Goal: Task Accomplishment & Management: Use online tool/utility

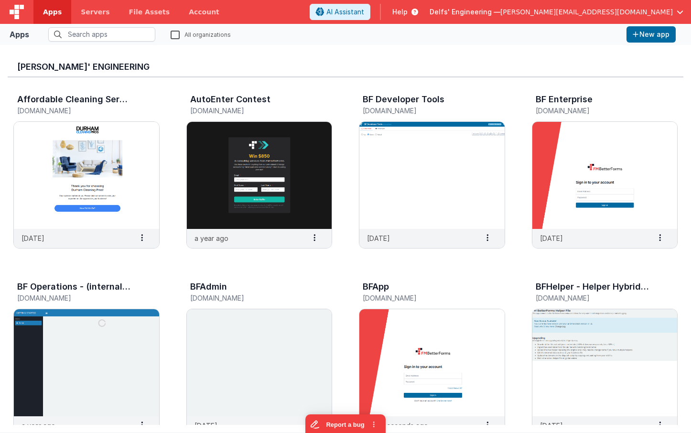
click at [76, 35] on input "text" at bounding box center [101, 34] width 107 height 14
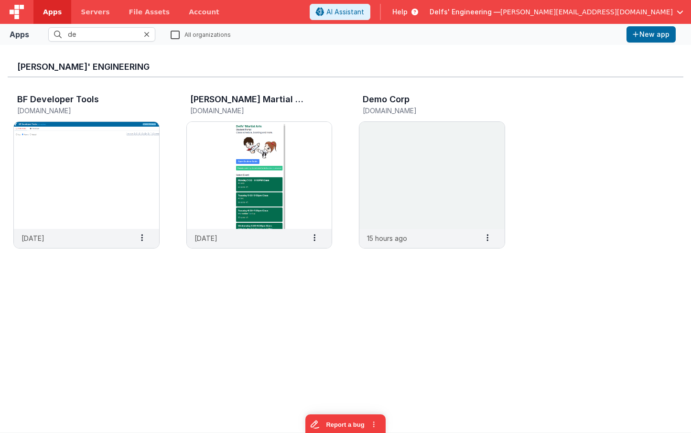
drag, startPoint x: 87, startPoint y: 35, endPoint x: -3, endPoint y: 23, distance: 91.1
click at [48, 27] on input "de" at bounding box center [101, 34] width 107 height 14
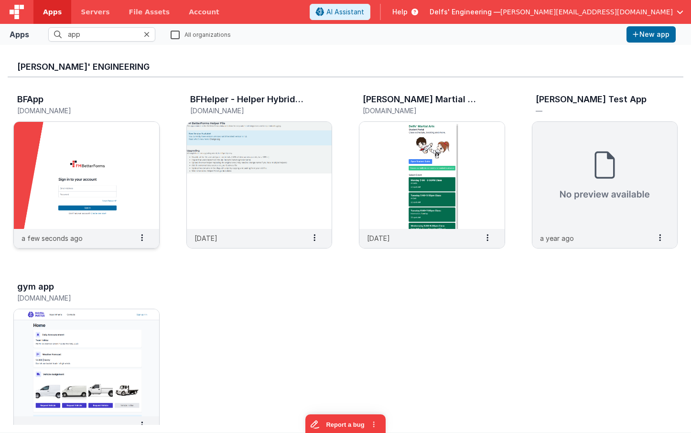
type input "app"
click at [100, 137] on img at bounding box center [86, 175] width 145 height 107
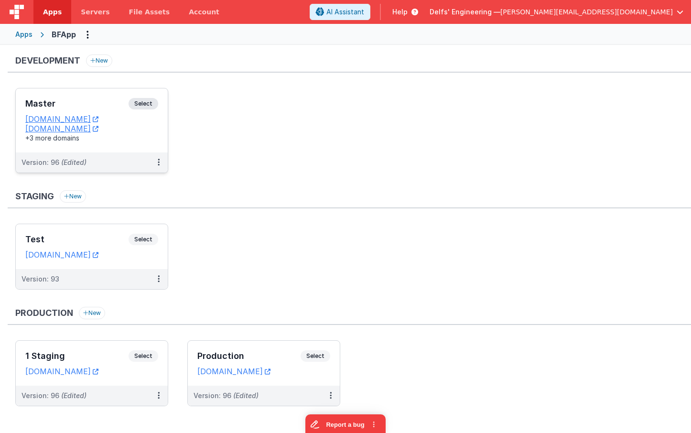
click at [89, 97] on div "Master Select URLs [DOMAIN_NAME] [DOMAIN_NAME] +3 more domains" at bounding box center [92, 120] width 152 height 64
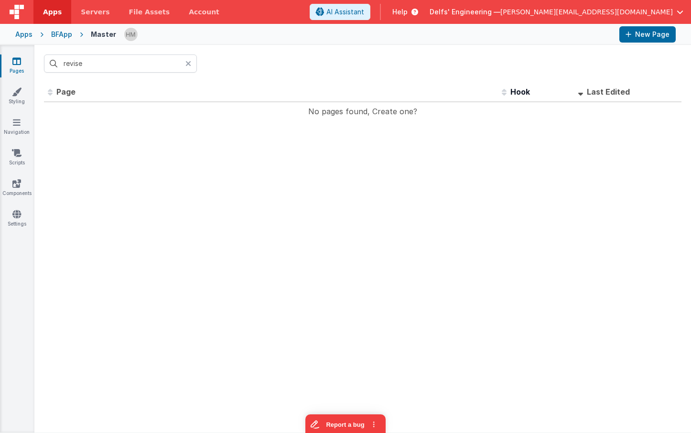
click at [192, 63] on div at bounding box center [190, 63] width 11 height 18
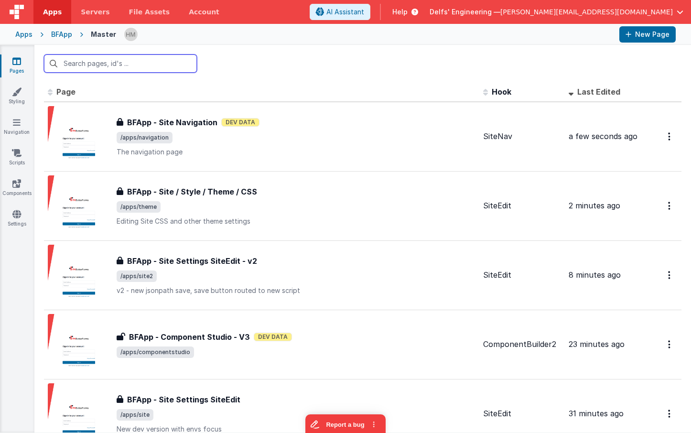
click at [152, 62] on input "text" at bounding box center [120, 63] width 153 height 18
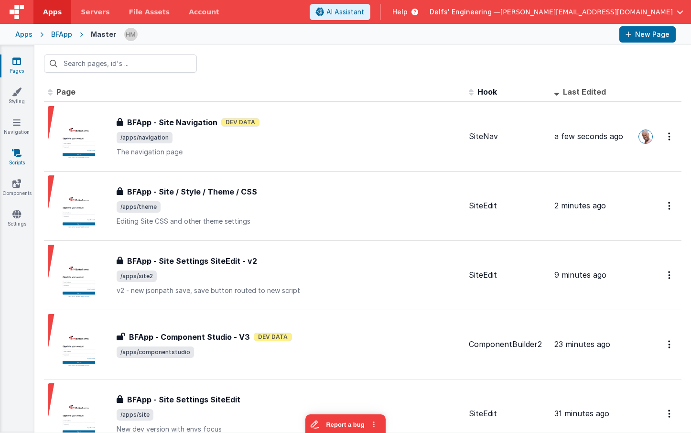
click at [18, 157] on icon at bounding box center [17, 153] width 10 height 10
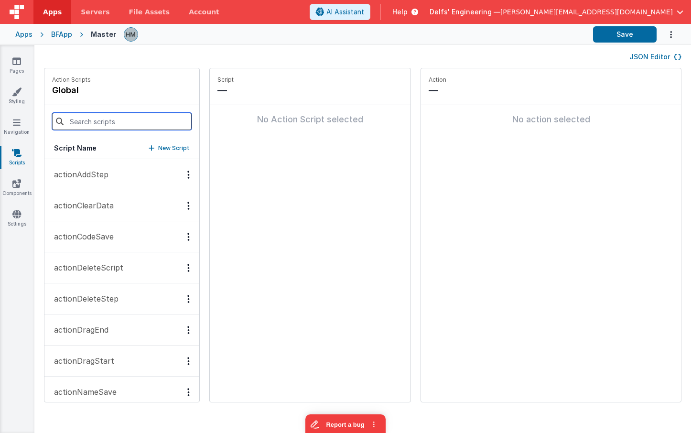
click at [137, 119] on input at bounding box center [122, 121] width 140 height 17
type input "site"
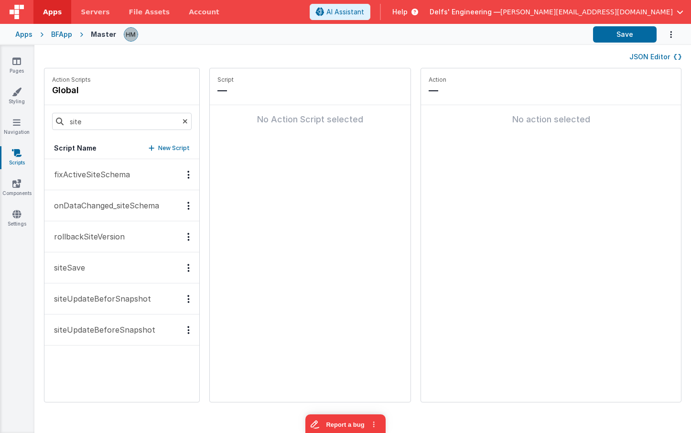
click at [125, 286] on button "siteUpdateBeforSnapshot" at bounding box center [121, 298] width 155 height 31
click at [116, 320] on button "siteUpdateBeforeSnapshot" at bounding box center [121, 329] width 155 height 31
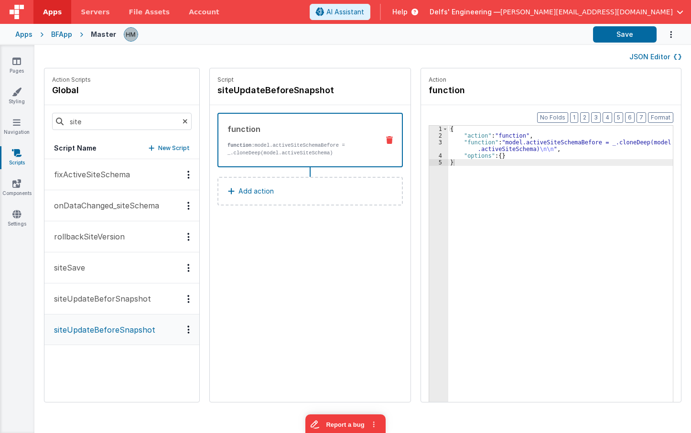
click at [117, 307] on button "siteUpdateBeforSnapshot" at bounding box center [121, 298] width 155 height 31
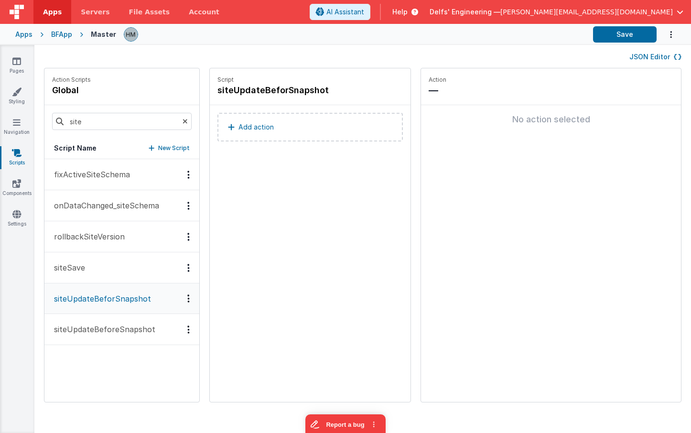
click at [182, 298] on div "Options" at bounding box center [189, 298] width 14 height 8
click at [145, 336] on div "Delete" at bounding box center [153, 332] width 84 height 17
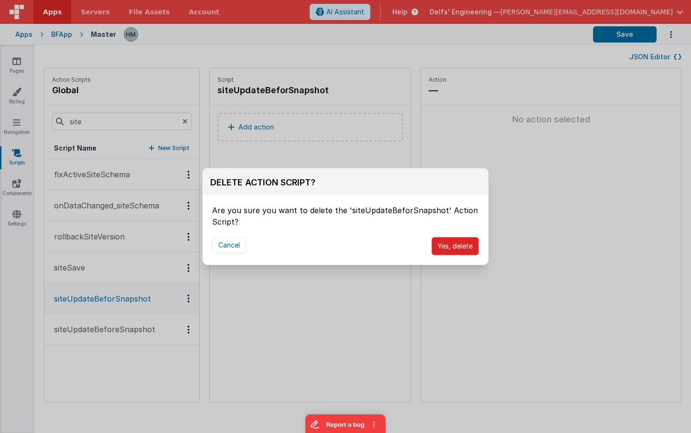
click at [464, 242] on button "Yes, delete" at bounding box center [454, 246] width 47 height 18
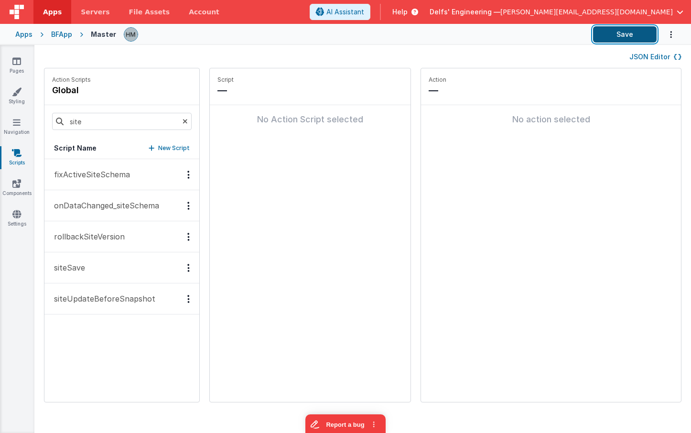
click at [622, 34] on button "Save" at bounding box center [625, 34] width 64 height 16
